Goal: Register for event/course: Register for event/course

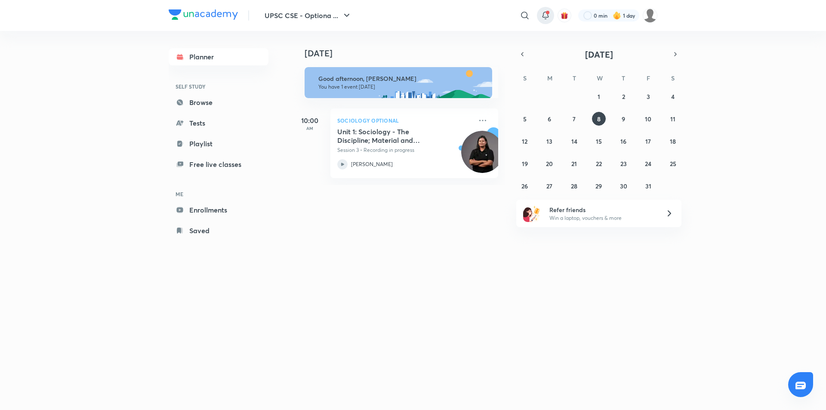
click at [545, 15] on icon at bounding box center [546, 15] width 10 height 10
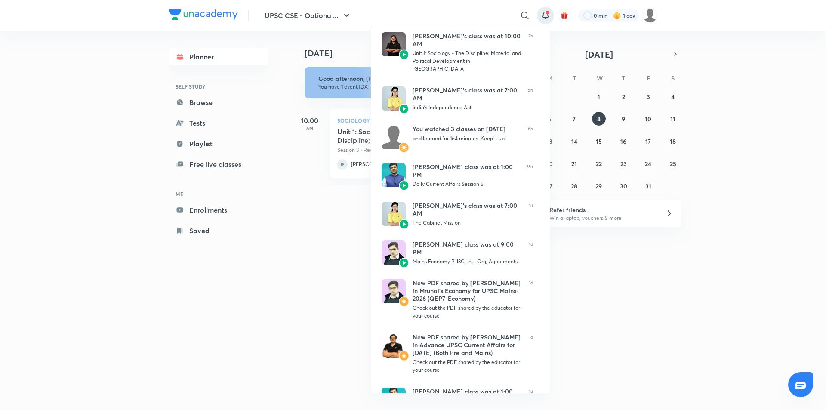
click at [115, 171] on div at bounding box center [413, 205] width 826 height 410
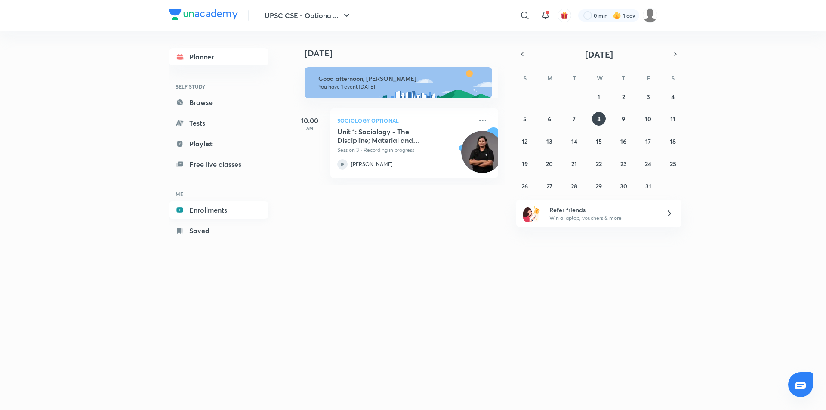
click at [192, 213] on link "Enrollments" at bounding box center [219, 209] width 100 height 17
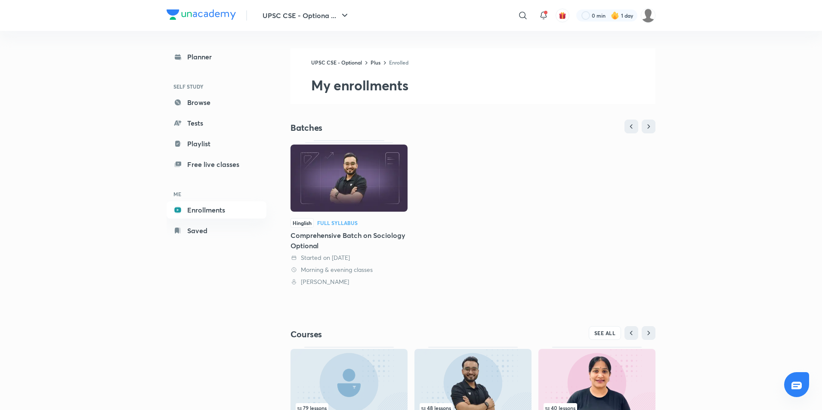
scroll to position [86, 0]
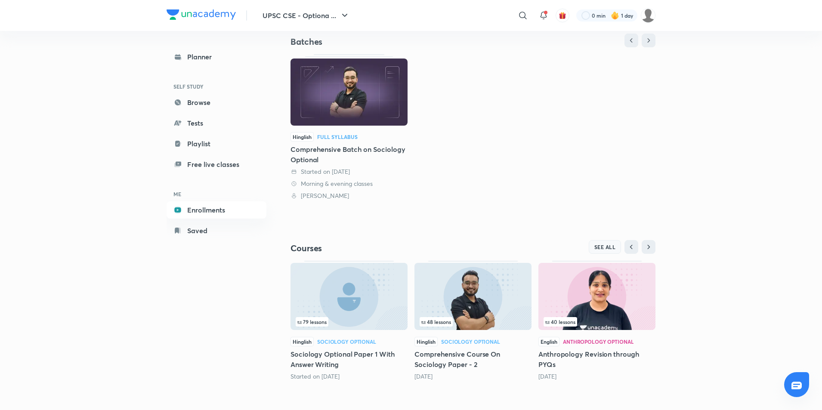
click at [613, 249] on span "SEE ALL" at bounding box center [605, 247] width 22 height 6
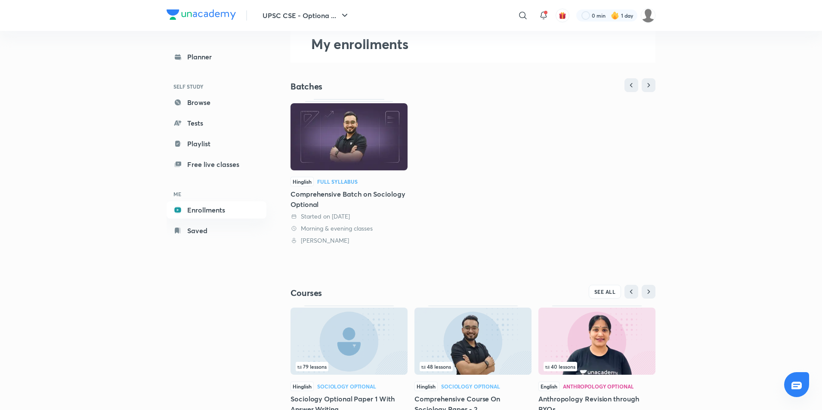
scroll to position [86, 0]
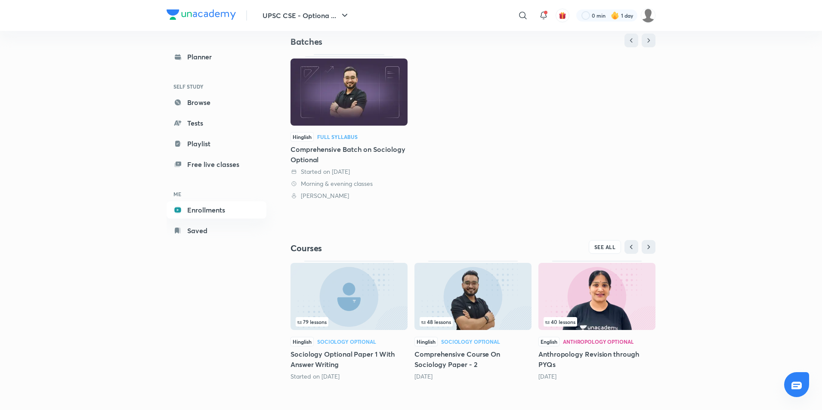
click at [341, 354] on h5 "Sociology Optional Paper 1 With Answer Writing" at bounding box center [349, 359] width 117 height 21
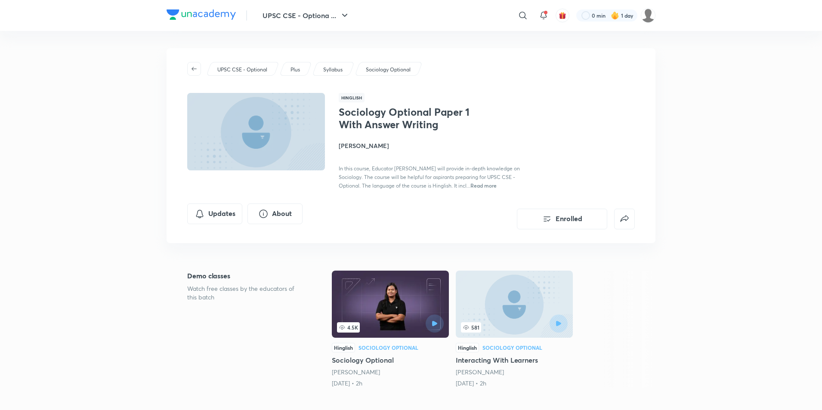
click at [371, 361] on h5 "Sociology Optional" at bounding box center [390, 360] width 117 height 10
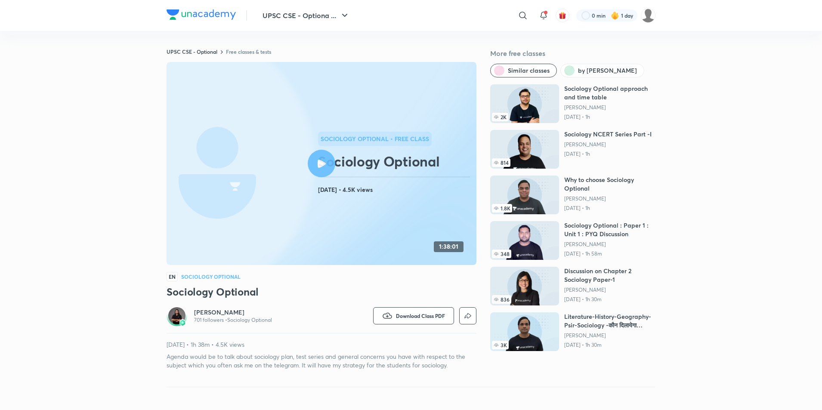
click at [205, 313] on h6 "[PERSON_NAME]" at bounding box center [233, 312] width 78 height 9
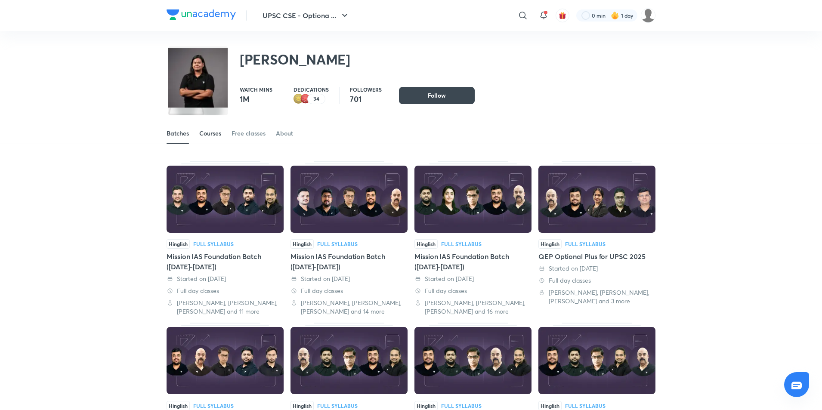
click at [219, 136] on div "Courses" at bounding box center [210, 133] width 22 height 9
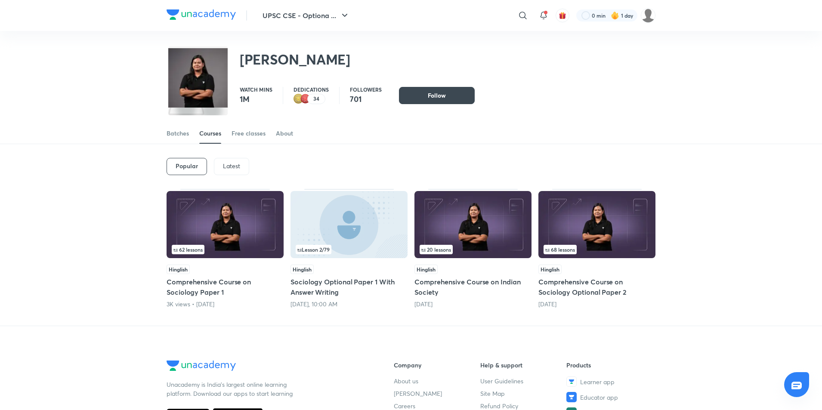
click at [569, 291] on h5 "Comprehensive Course on Sociology Optional Paper 2" at bounding box center [596, 287] width 117 height 21
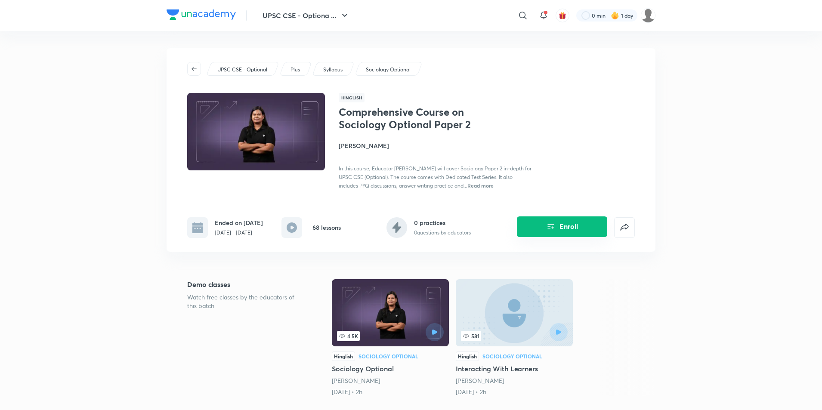
click at [537, 237] on button "Enroll" at bounding box center [562, 226] width 90 height 21
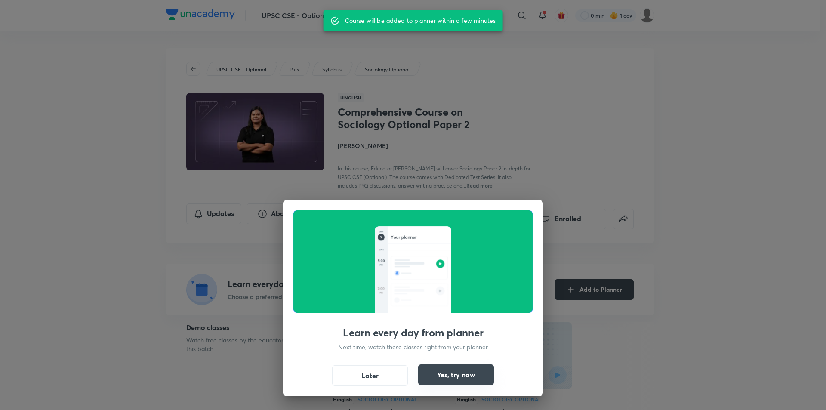
click at [459, 374] on button "Yes, try now" at bounding box center [456, 375] width 76 height 21
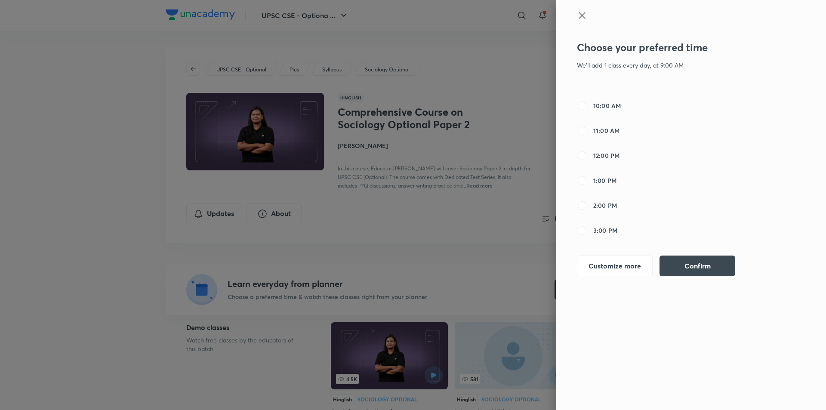
scroll to position [129, 0]
click at [581, 164] on input "2:00 PM" at bounding box center [582, 163] width 10 height 10
radio input "true"
radio input "false"
click at [707, 263] on button "Confirm" at bounding box center [698, 265] width 76 height 21
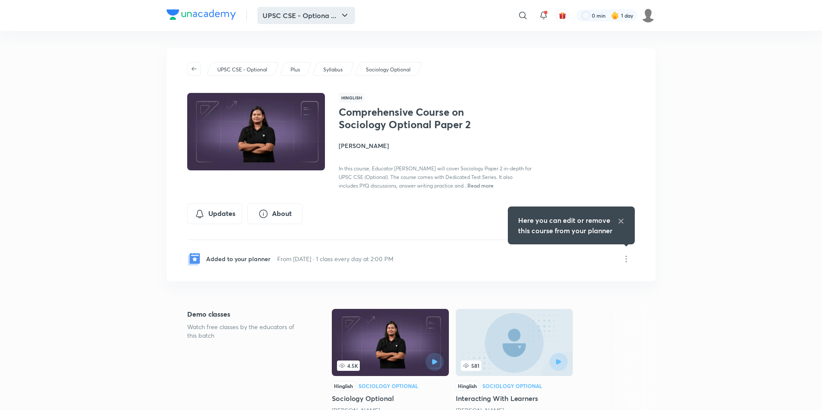
click at [325, 15] on button "UPSC CSE - Optiona ..." at bounding box center [306, 15] width 98 height 17
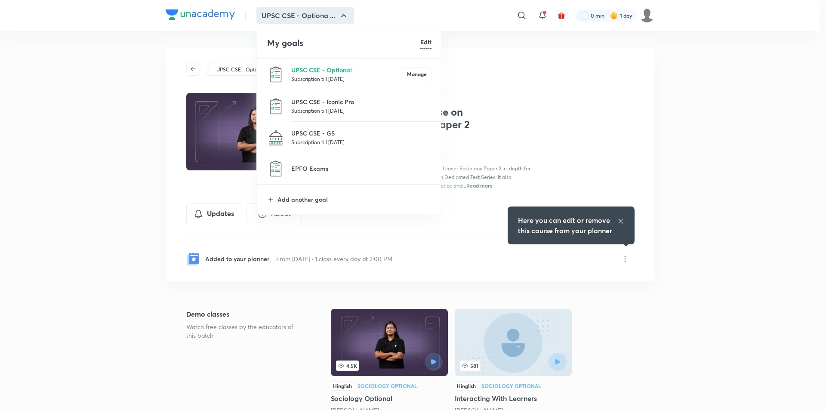
click at [326, 77] on p "Subscription till [DATE]" at bounding box center [346, 78] width 111 height 9
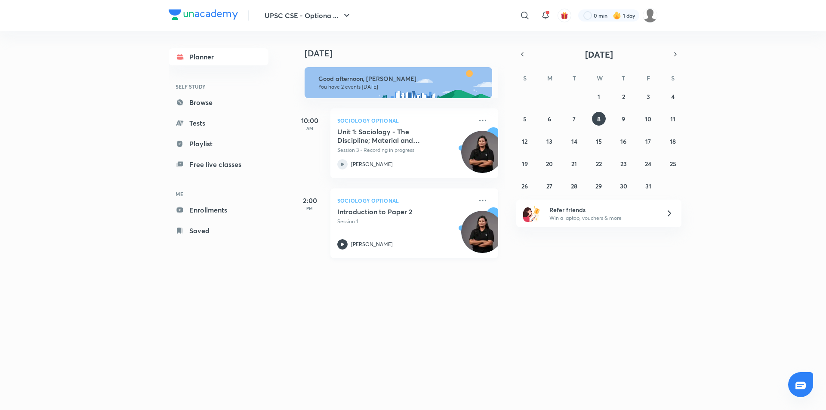
click at [372, 214] on h5 "Introduction to Paper 2" at bounding box center [390, 211] width 107 height 9
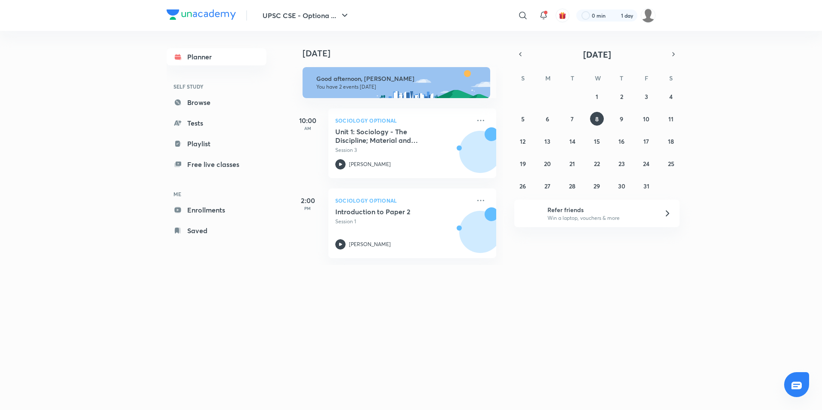
click at [252, 15] on div "UPSC CSE - Optiona ..." at bounding box center [295, 15] width 119 height 17
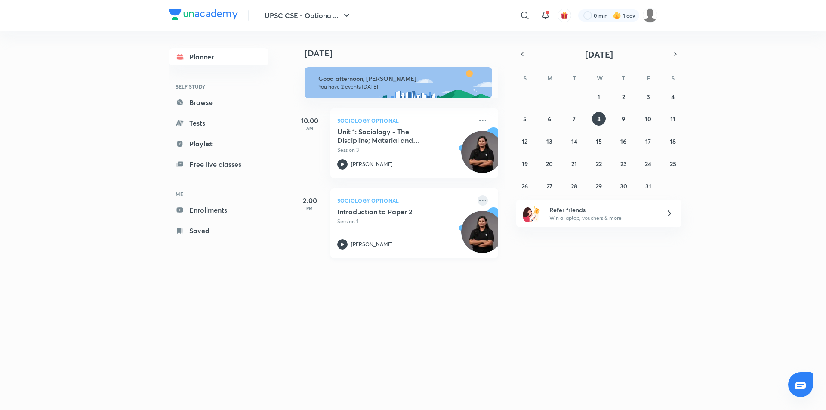
click at [478, 197] on icon at bounding box center [483, 200] width 10 height 10
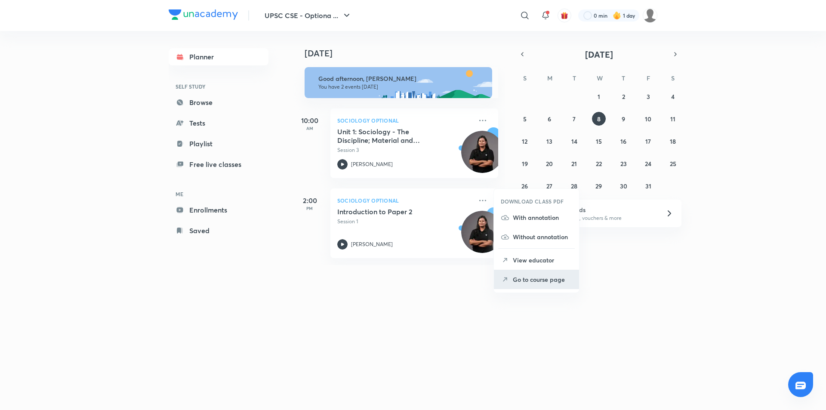
click at [532, 284] on p "Go to course page" at bounding box center [542, 279] width 59 height 9
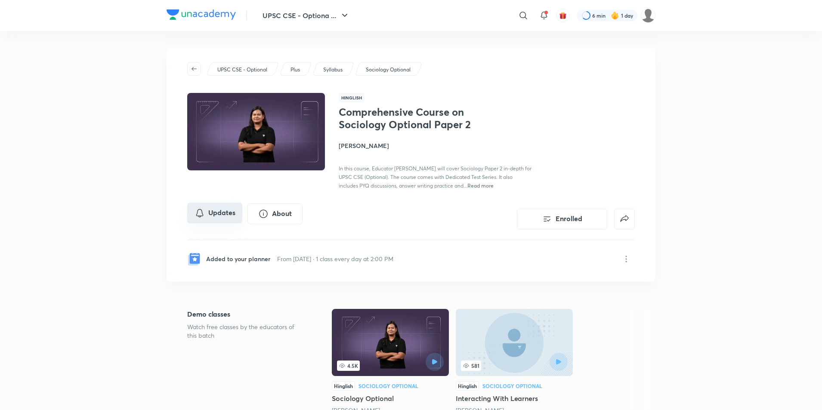
click at [229, 213] on button "Updates" at bounding box center [214, 213] width 55 height 21
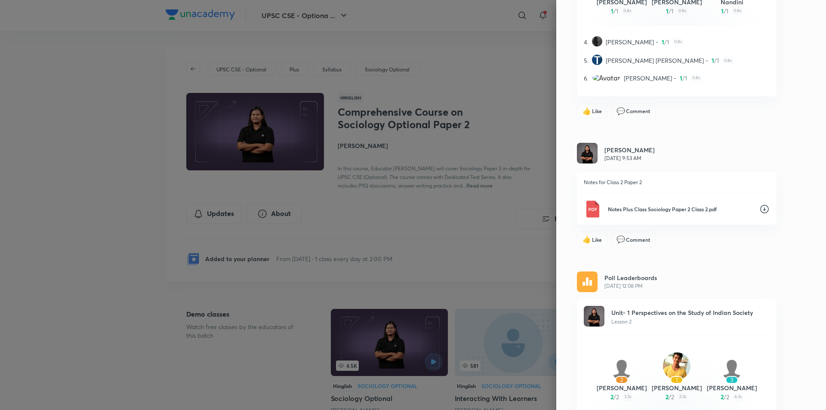
scroll to position [23187, 0]
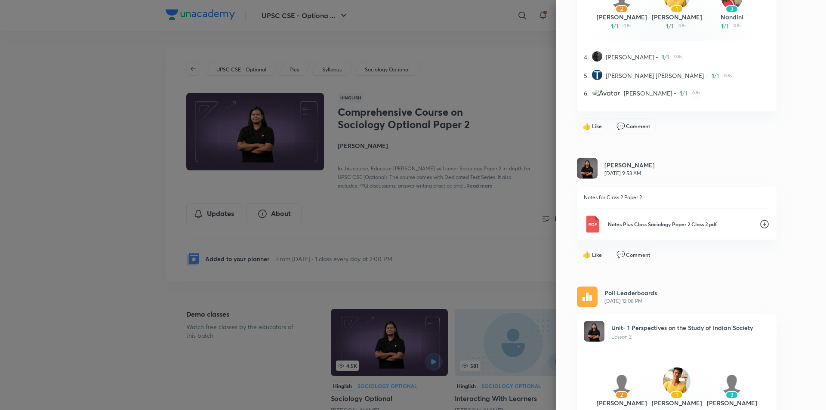
click at [761, 223] on icon at bounding box center [765, 224] width 9 height 9
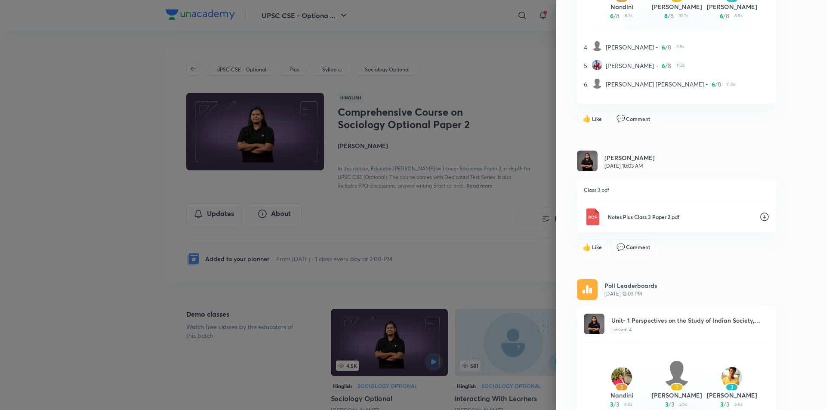
scroll to position [22541, 0]
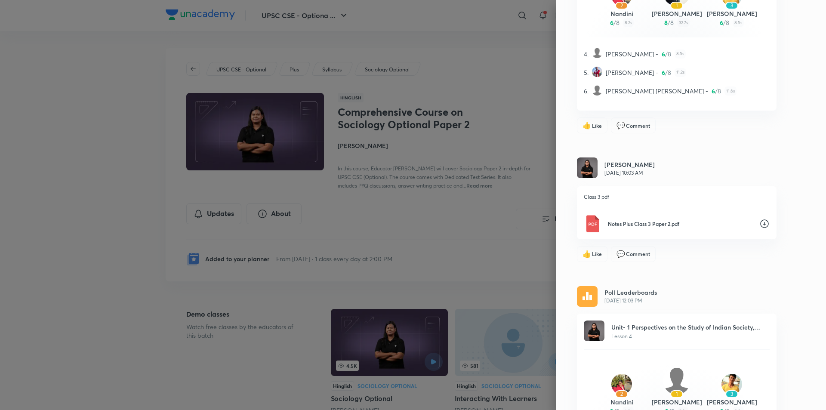
click at [760, 220] on icon at bounding box center [765, 224] width 10 height 10
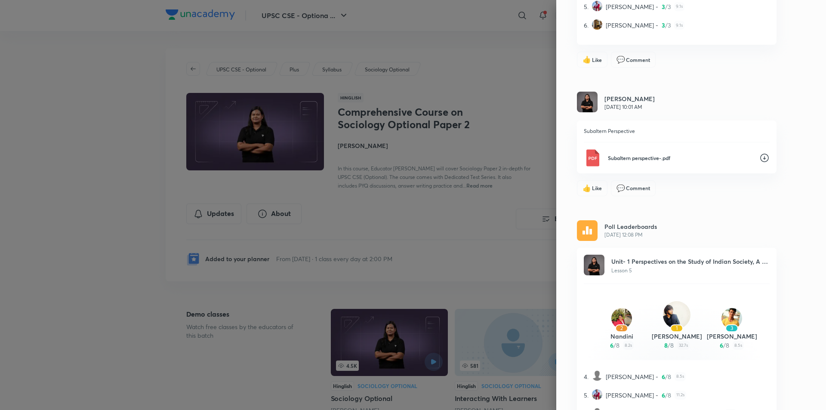
scroll to position [22197, 0]
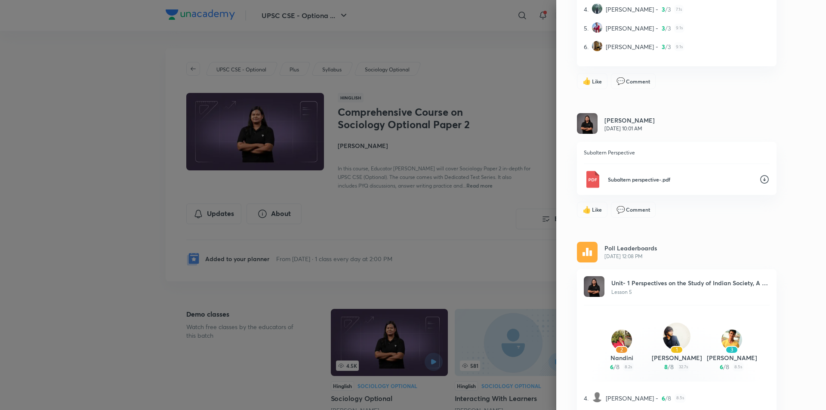
click at [760, 179] on icon at bounding box center [765, 179] width 10 height 10
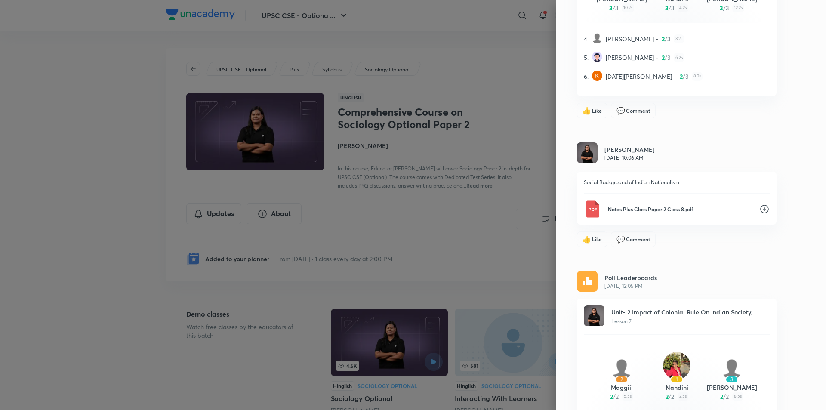
scroll to position [21508, 0]
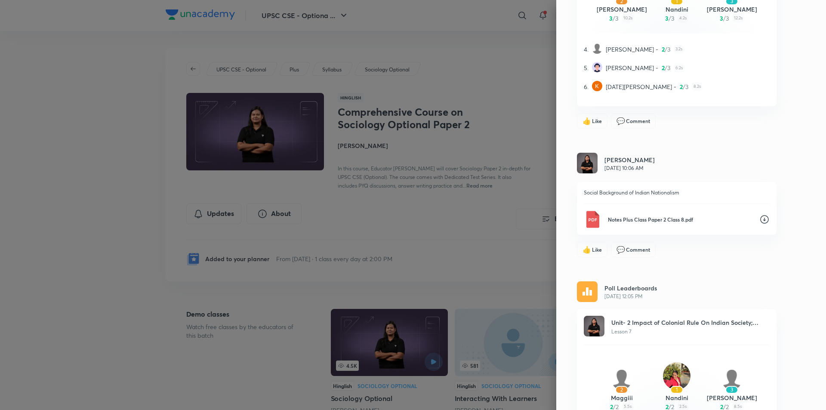
drag, startPoint x: 759, startPoint y: 215, endPoint x: 750, endPoint y: 223, distance: 12.8
click at [760, 215] on icon at bounding box center [765, 219] width 10 height 10
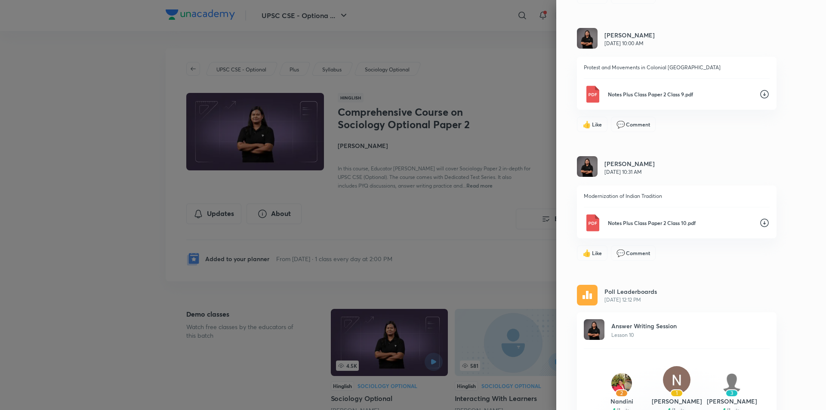
scroll to position [20561, 0]
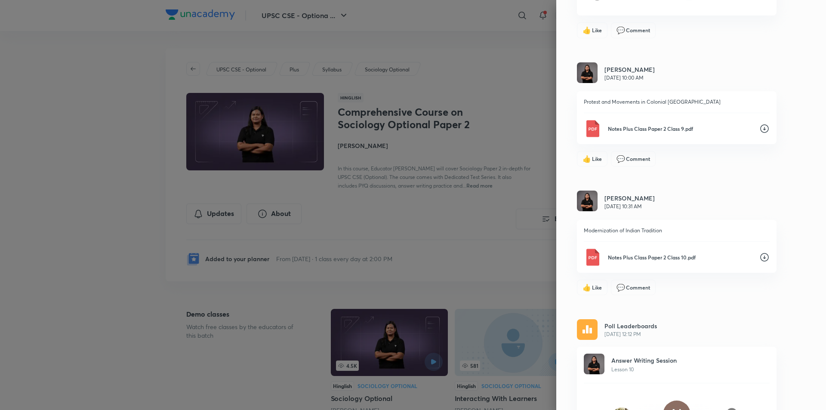
click at [760, 124] on icon at bounding box center [765, 129] width 10 height 10
click at [761, 253] on icon at bounding box center [765, 257] width 10 height 10
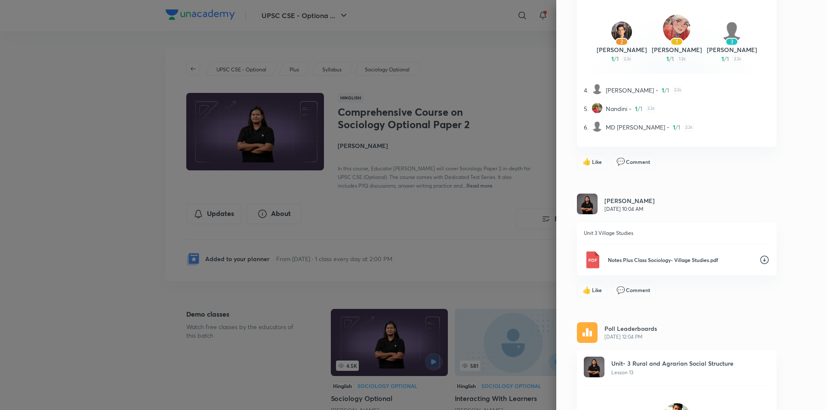
scroll to position [19528, 0]
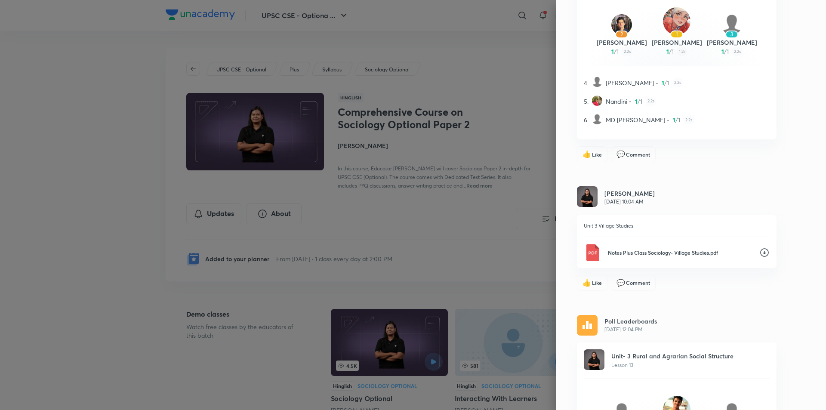
click at [760, 252] on icon at bounding box center [765, 252] width 10 height 10
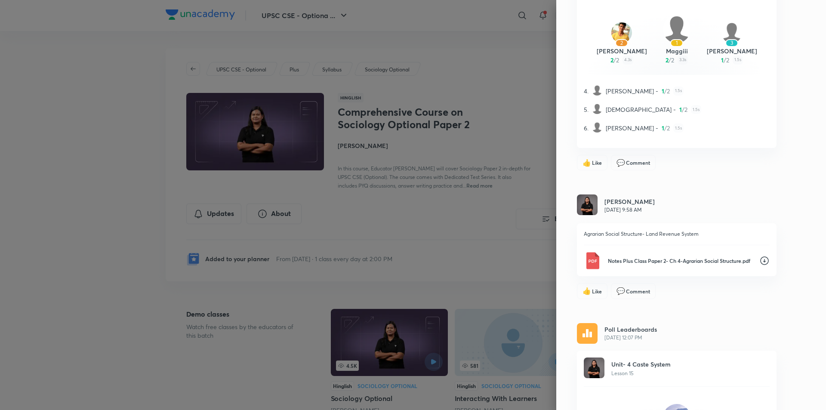
scroll to position [18452, 0]
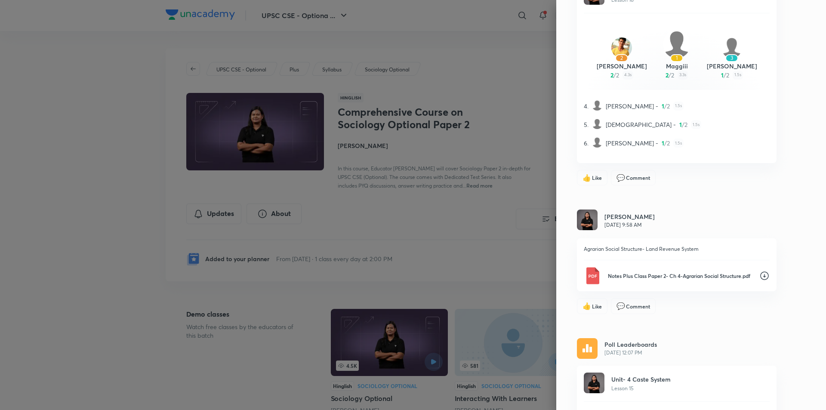
click at [760, 274] on icon at bounding box center [765, 276] width 10 height 10
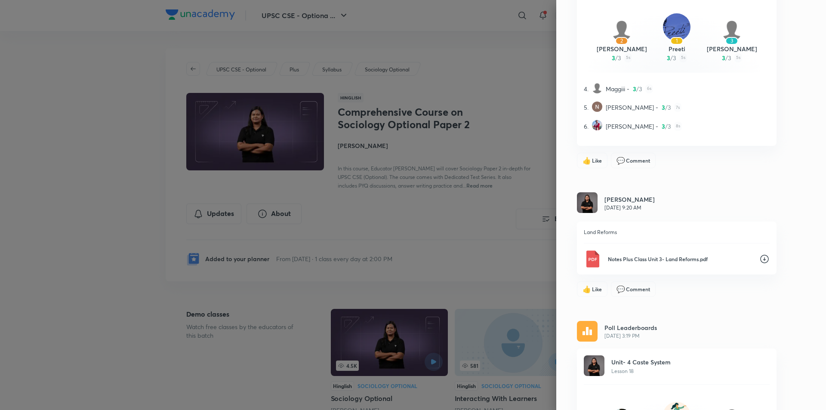
scroll to position [17549, 0]
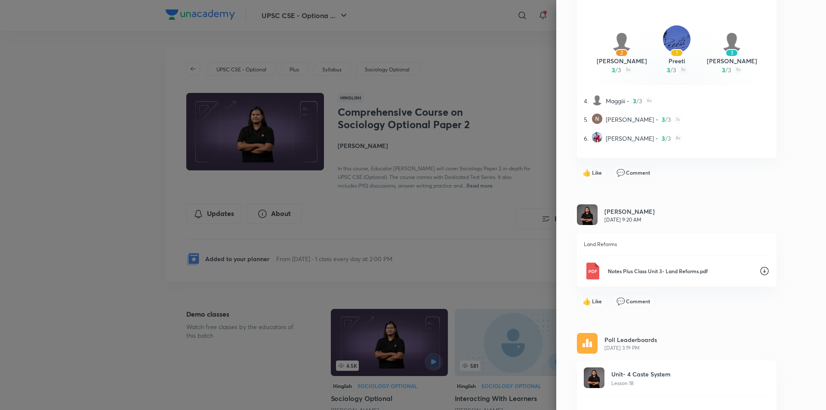
click at [760, 272] on icon at bounding box center [765, 271] width 10 height 10
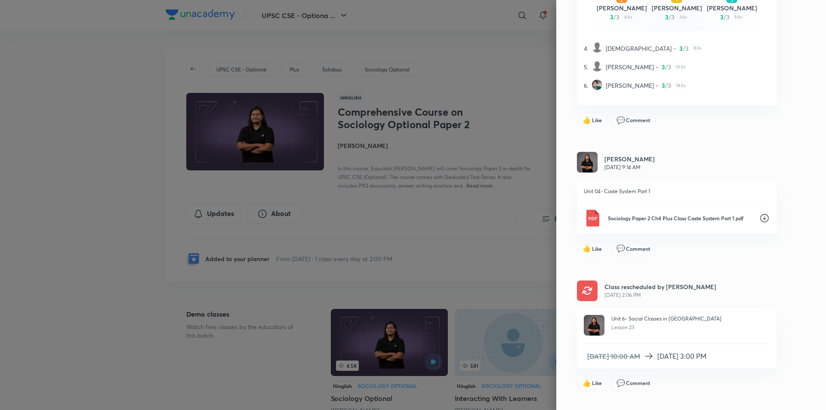
scroll to position [16817, 0]
click at [760, 219] on icon at bounding box center [765, 219] width 10 height 10
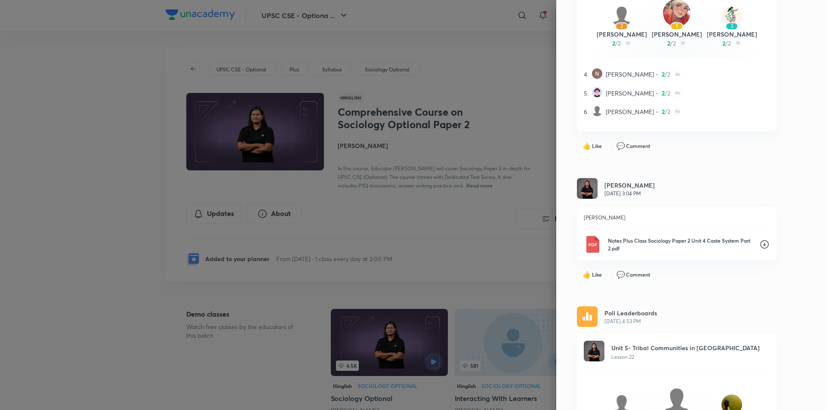
scroll to position [16128, 0]
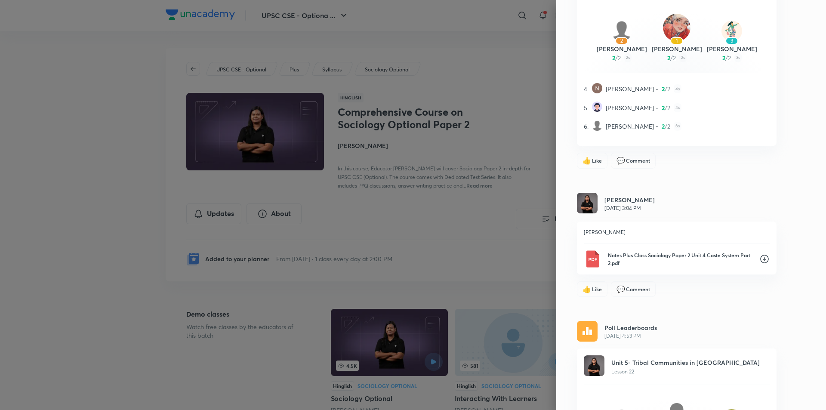
click at [760, 258] on icon at bounding box center [765, 259] width 10 height 10
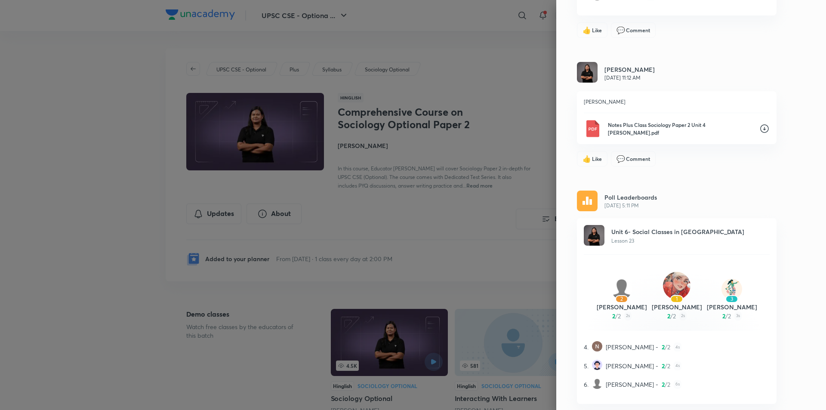
scroll to position [15784, 0]
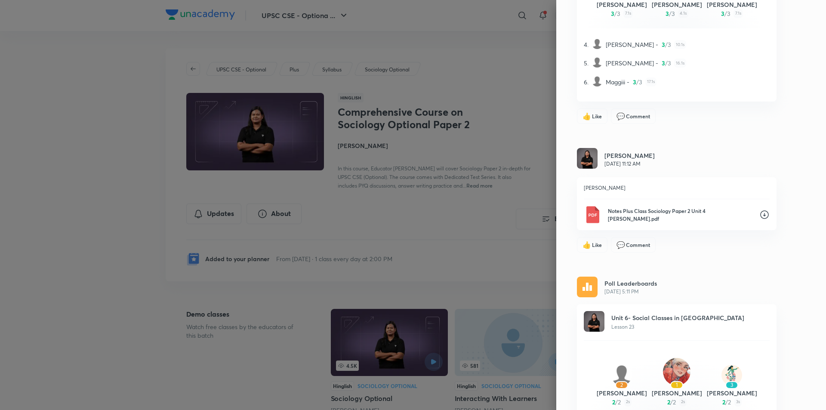
click at [760, 214] on icon at bounding box center [765, 215] width 10 height 10
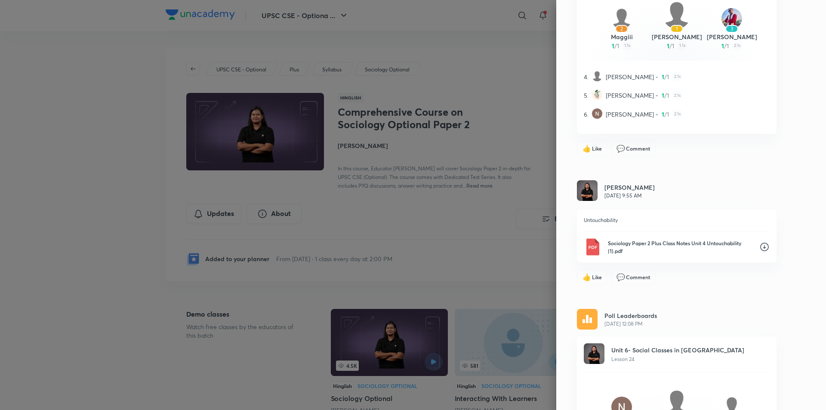
scroll to position [15354, 0]
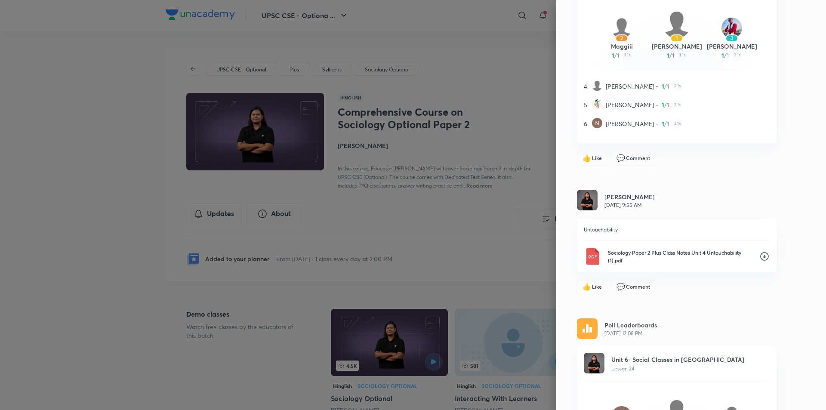
click at [761, 257] on icon at bounding box center [765, 256] width 9 height 9
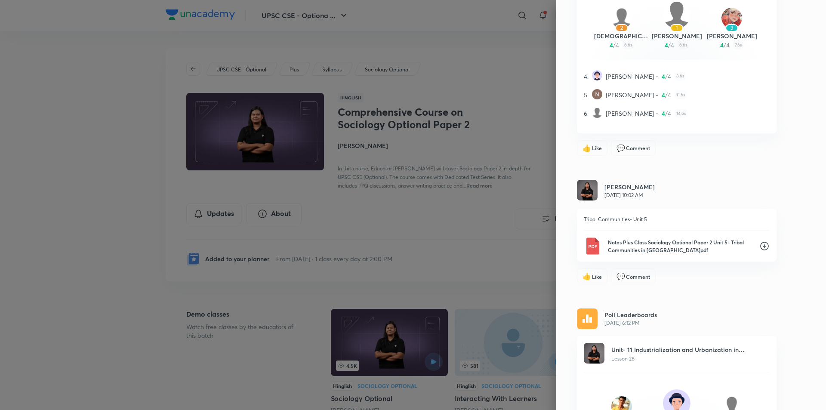
scroll to position [14579, 0]
click at [760, 247] on icon at bounding box center [765, 247] width 10 height 10
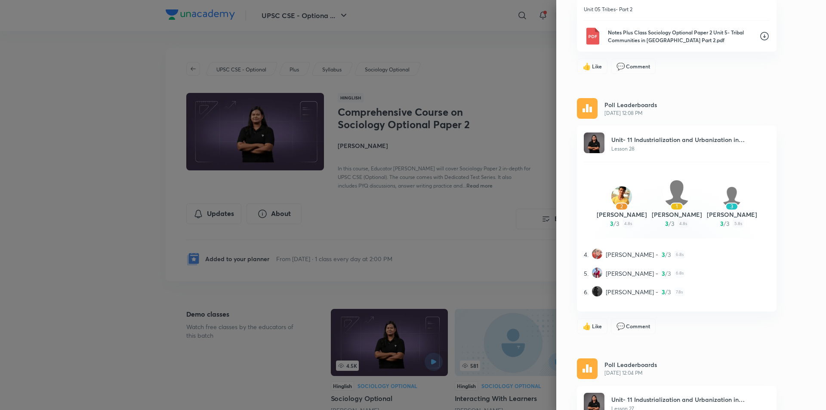
scroll to position [13976, 0]
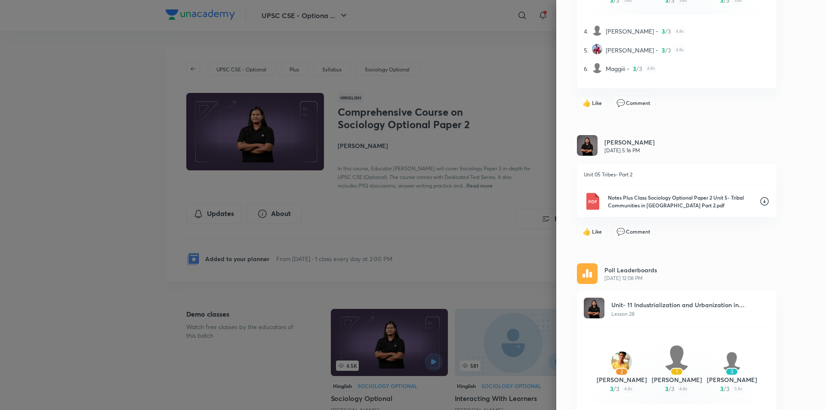
click at [760, 201] on icon at bounding box center [765, 201] width 10 height 10
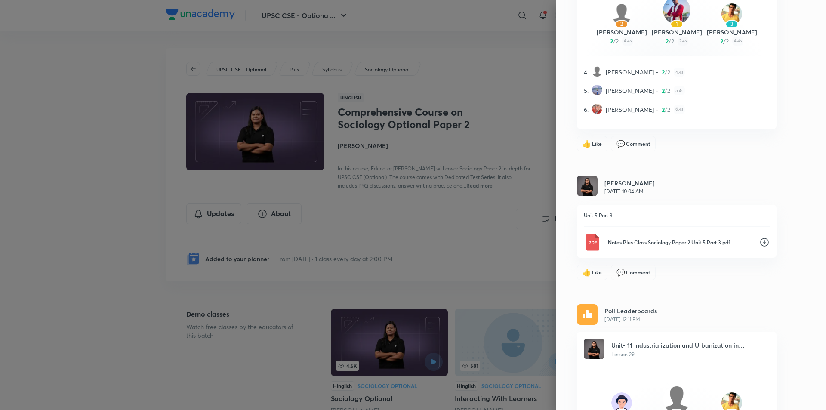
scroll to position [13546, 0]
click at [760, 242] on icon at bounding box center [765, 243] width 10 height 10
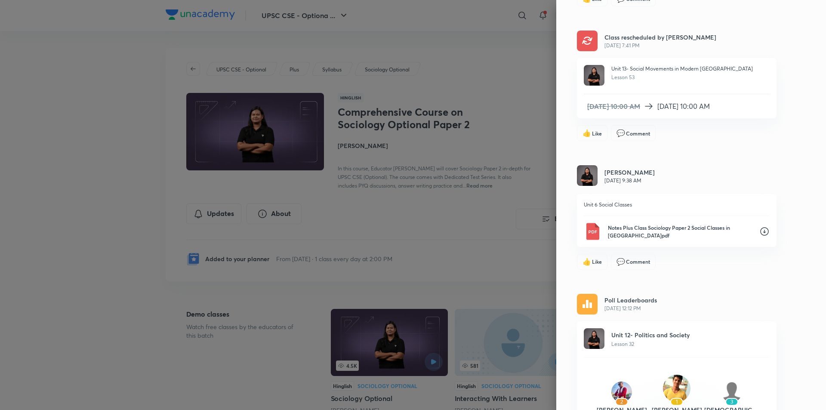
scroll to position [12513, 0]
click at [760, 231] on icon at bounding box center [765, 232] width 10 height 10
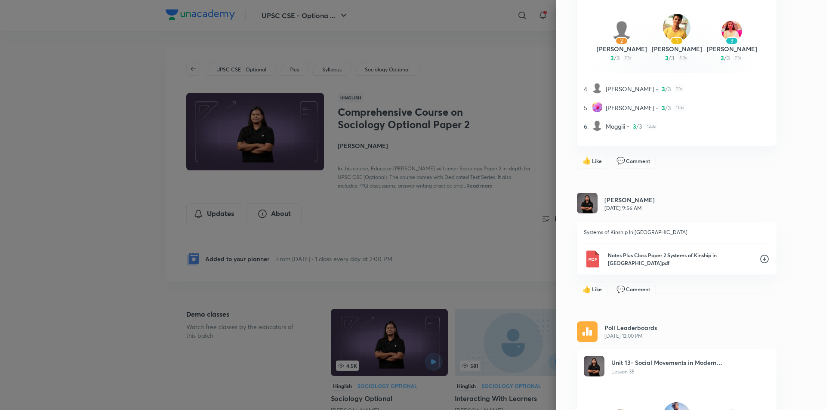
scroll to position [11566, 0]
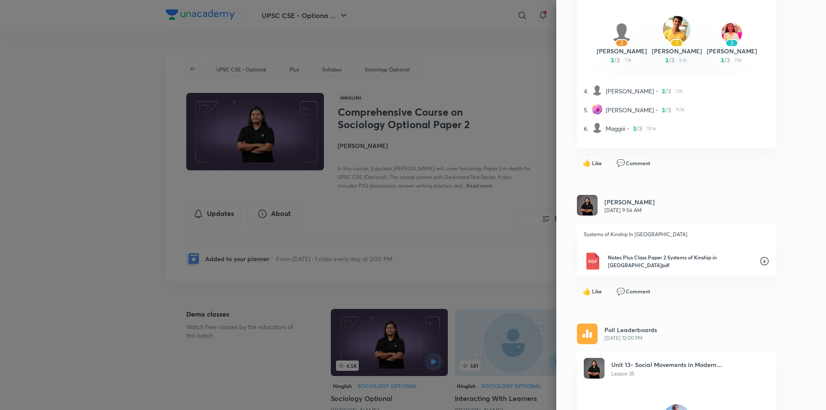
click at [760, 260] on icon at bounding box center [765, 261] width 10 height 10
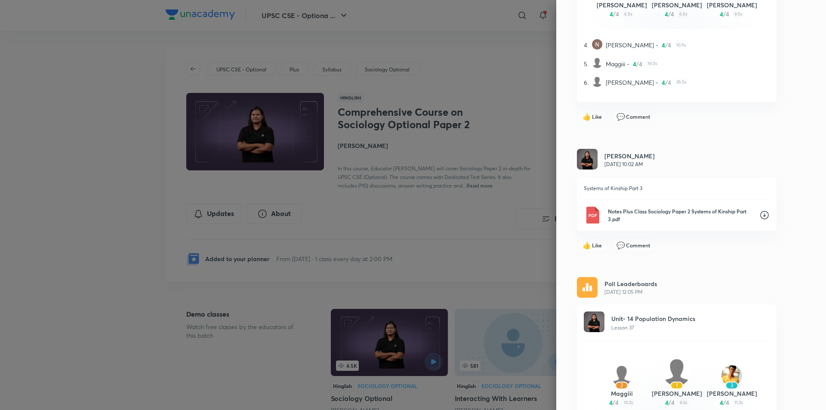
scroll to position [10834, 0]
click at [761, 214] on icon at bounding box center [765, 215] width 10 height 10
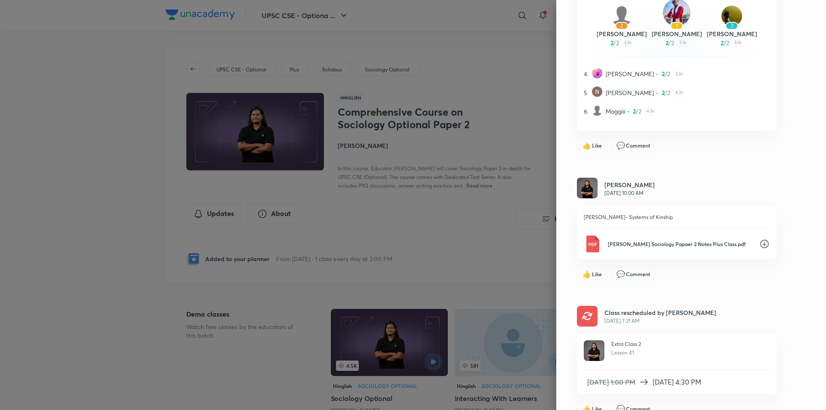
scroll to position [9888, 0]
click at [761, 245] on icon at bounding box center [765, 244] width 9 height 9
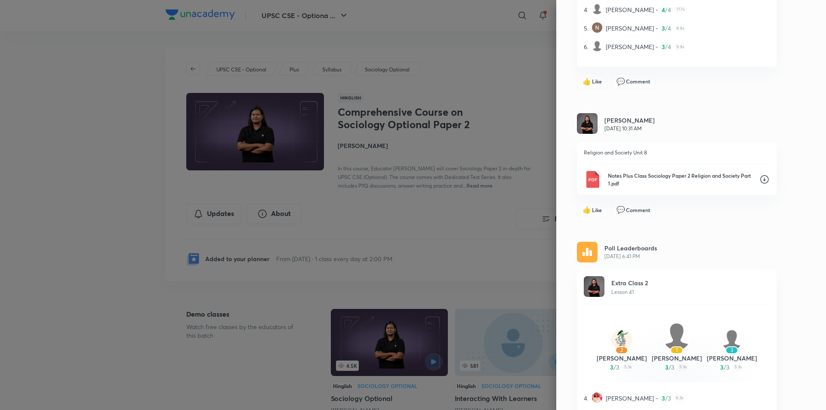
scroll to position [9242, 0]
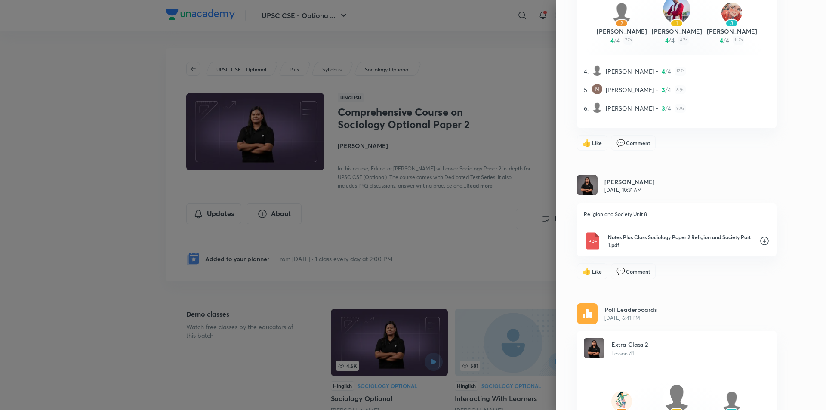
click at [760, 240] on icon at bounding box center [765, 241] width 10 height 10
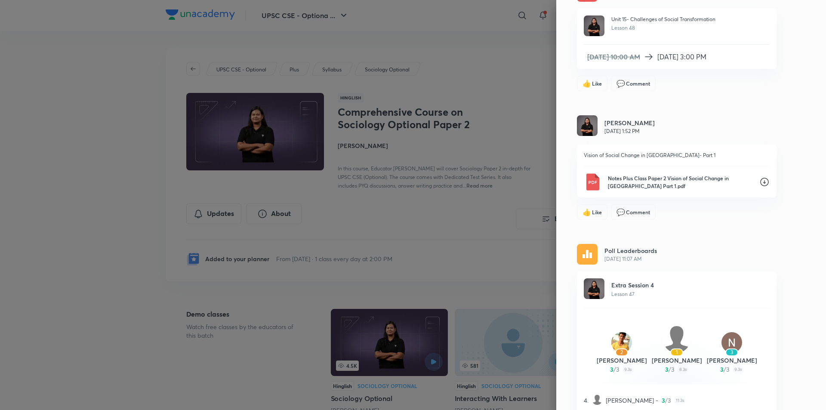
scroll to position [7391, 0]
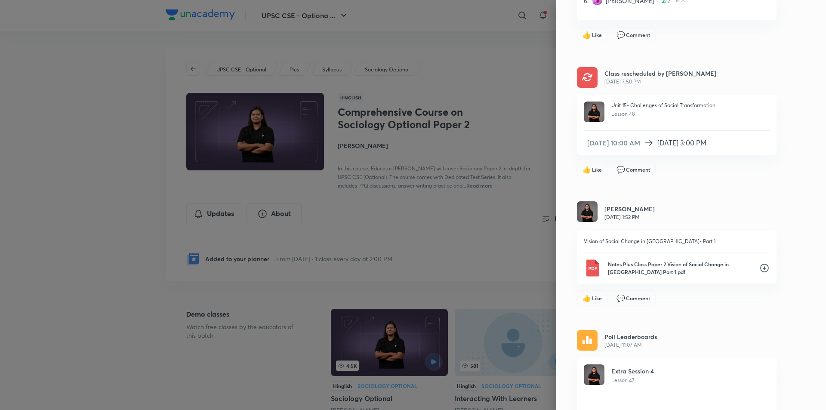
drag, startPoint x: 757, startPoint y: 269, endPoint x: 717, endPoint y: 330, distance: 73.1
click at [760, 269] on icon at bounding box center [765, 268] width 10 height 10
click at [760, 268] on icon at bounding box center [765, 268] width 10 height 10
click at [708, 309] on div "Updates All updates Poll Leaderboards Sep 28, 4:17 PM Extra Class 14- Unit 15 P…" at bounding box center [692, 205] width 270 height 410
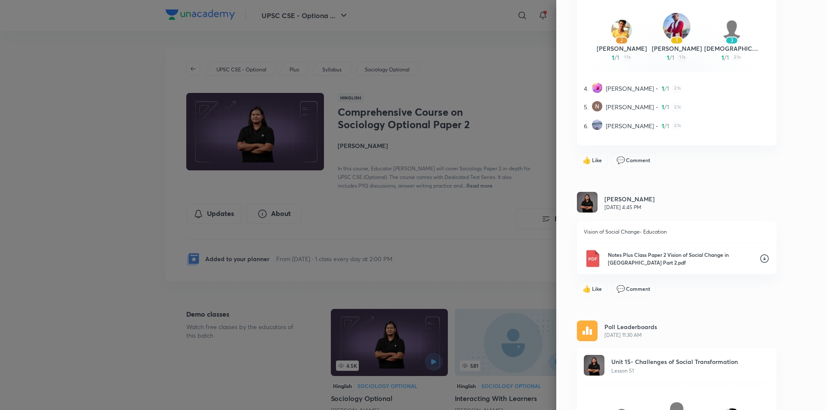
scroll to position [6617, 0]
click at [761, 260] on icon at bounding box center [765, 259] width 9 height 9
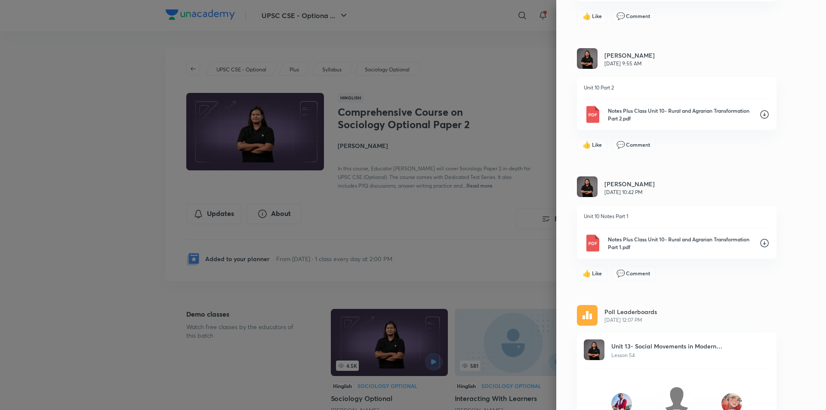
scroll to position [5713, 0]
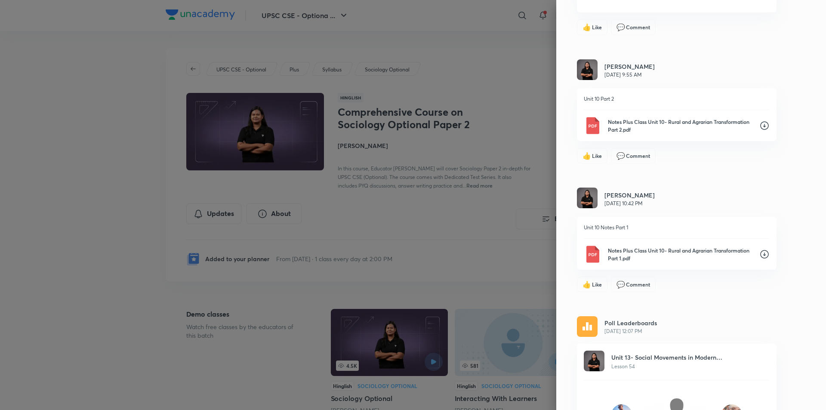
click at [760, 254] on icon at bounding box center [765, 254] width 10 height 10
click at [760, 127] on icon at bounding box center [765, 126] width 10 height 10
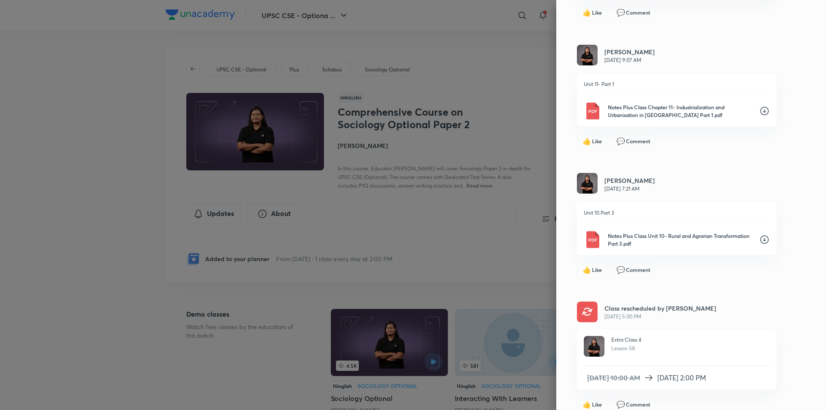
scroll to position [4766, 0]
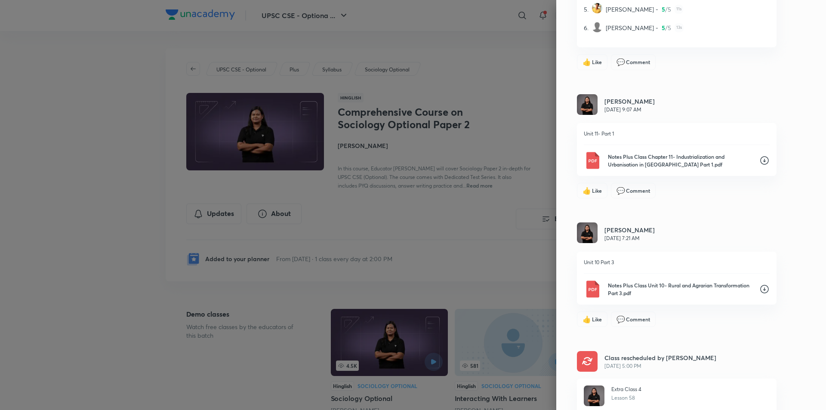
click at [760, 288] on icon at bounding box center [765, 289] width 10 height 10
click at [761, 161] on icon at bounding box center [765, 160] width 9 height 9
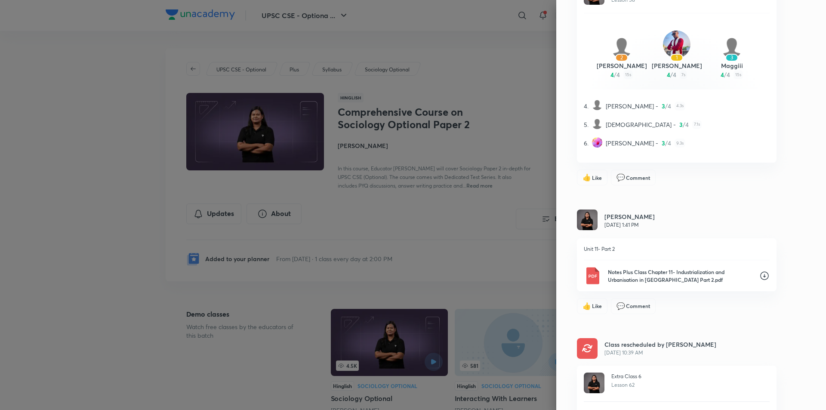
scroll to position [3991, 0]
click at [760, 277] on icon at bounding box center [765, 277] width 10 height 10
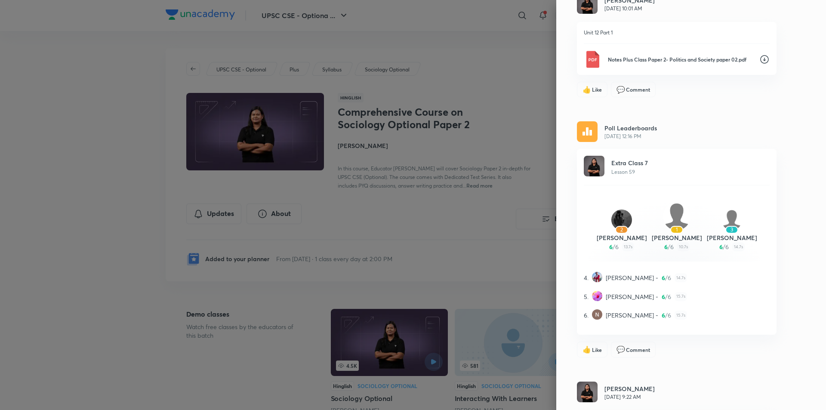
scroll to position [3302, 0]
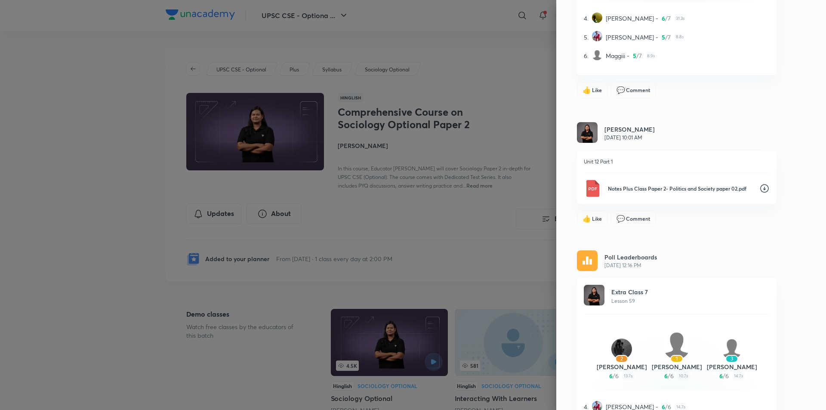
click at [760, 187] on icon at bounding box center [765, 188] width 10 height 10
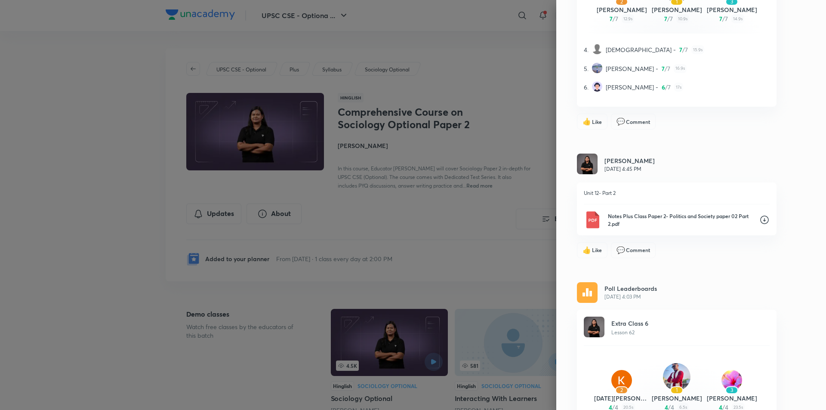
scroll to position [2356, 0]
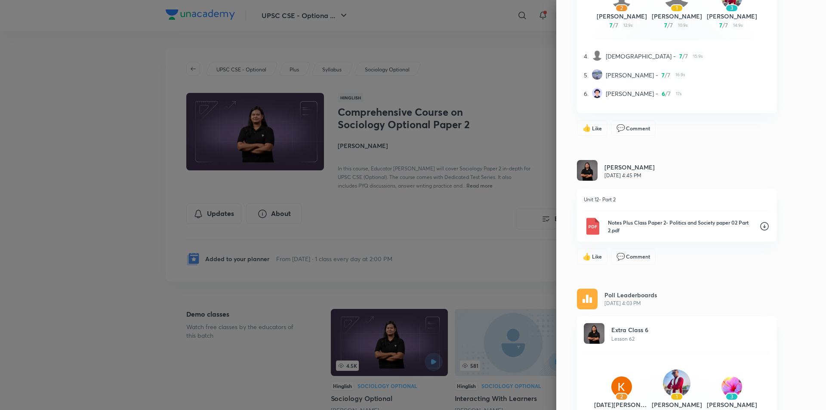
click at [760, 226] on icon at bounding box center [765, 226] width 10 height 10
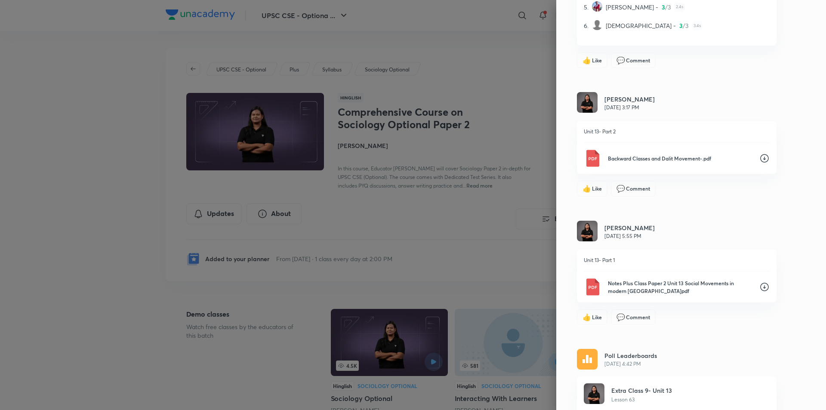
scroll to position [1882, 0]
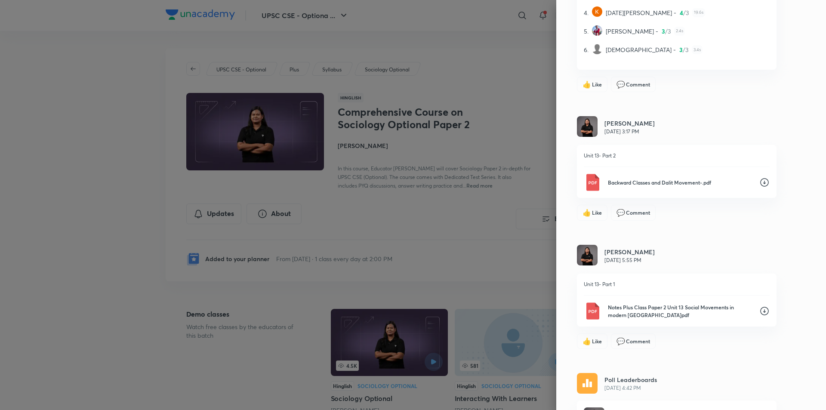
click at [760, 309] on icon at bounding box center [765, 311] width 10 height 10
click at [760, 182] on icon at bounding box center [765, 182] width 10 height 10
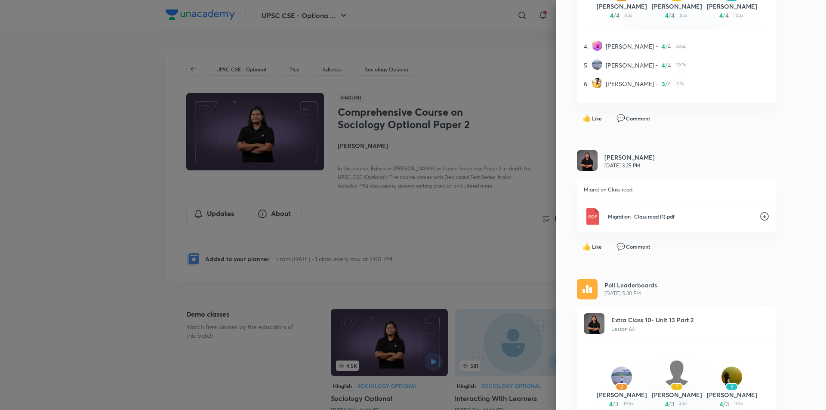
scroll to position [1452, 0]
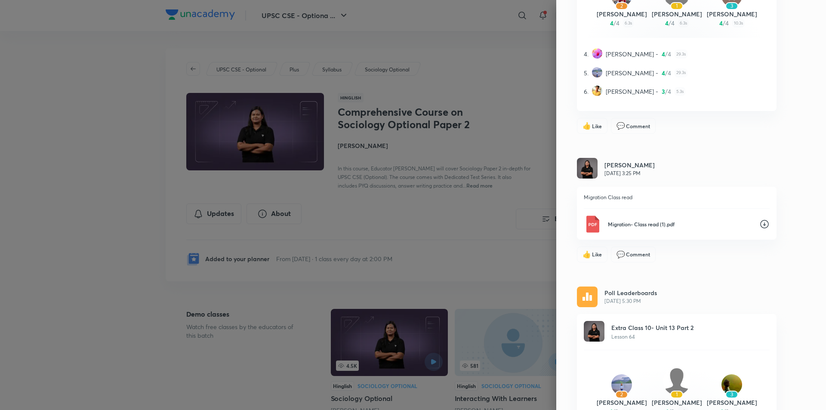
click at [760, 223] on icon at bounding box center [765, 224] width 10 height 10
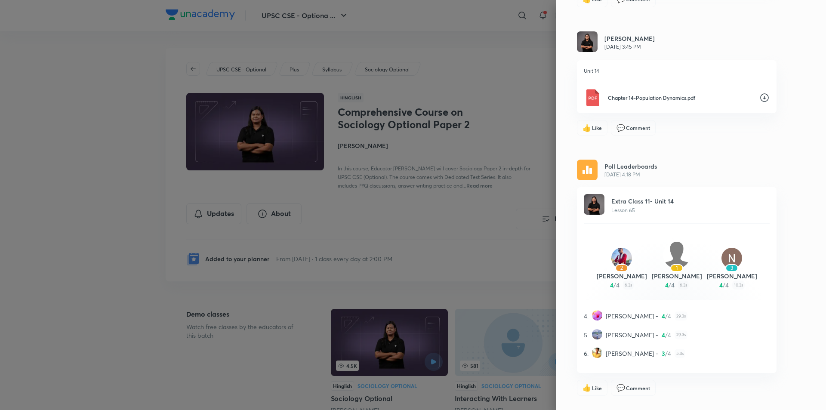
scroll to position [1064, 0]
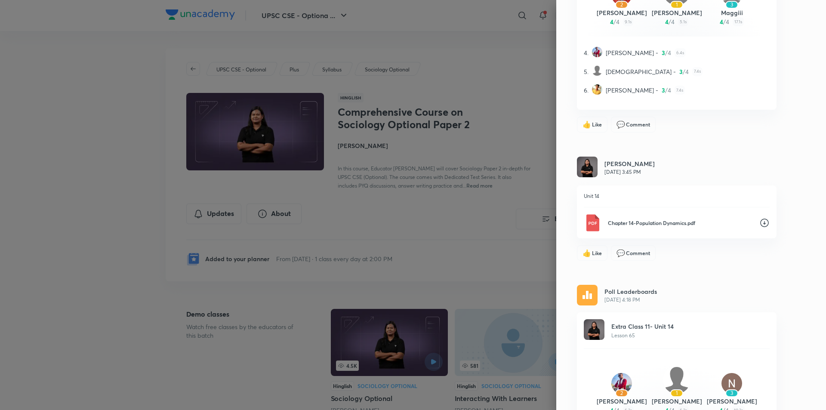
click at [760, 222] on icon at bounding box center [765, 223] width 10 height 10
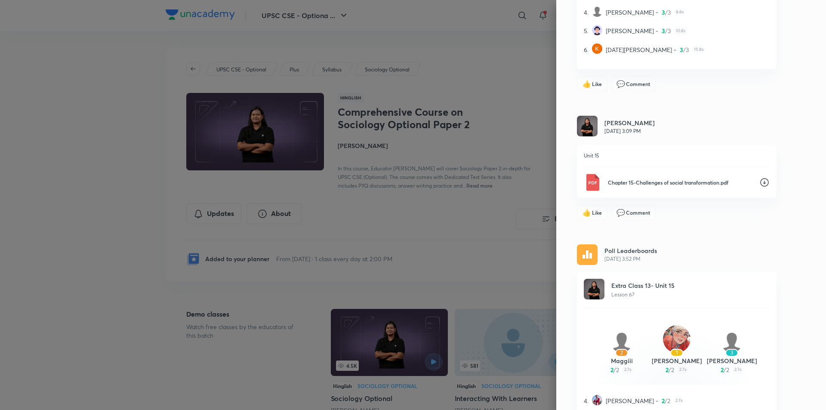
scroll to position [247, 0]
click at [760, 183] on icon at bounding box center [765, 183] width 10 height 10
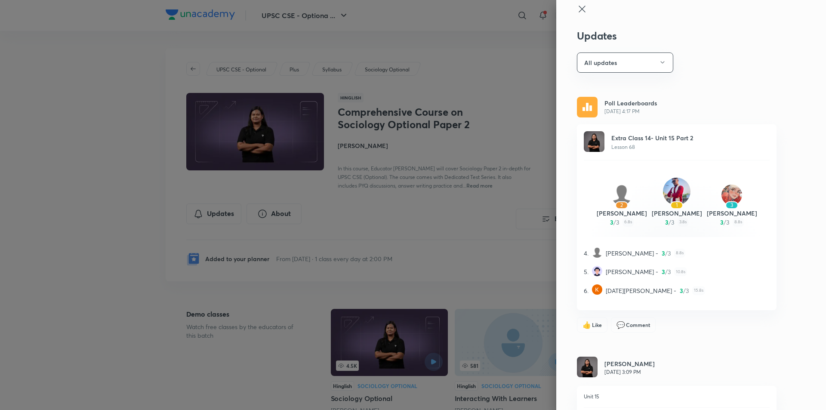
scroll to position [0, 0]
